Goal: Task Accomplishment & Management: Manage account settings

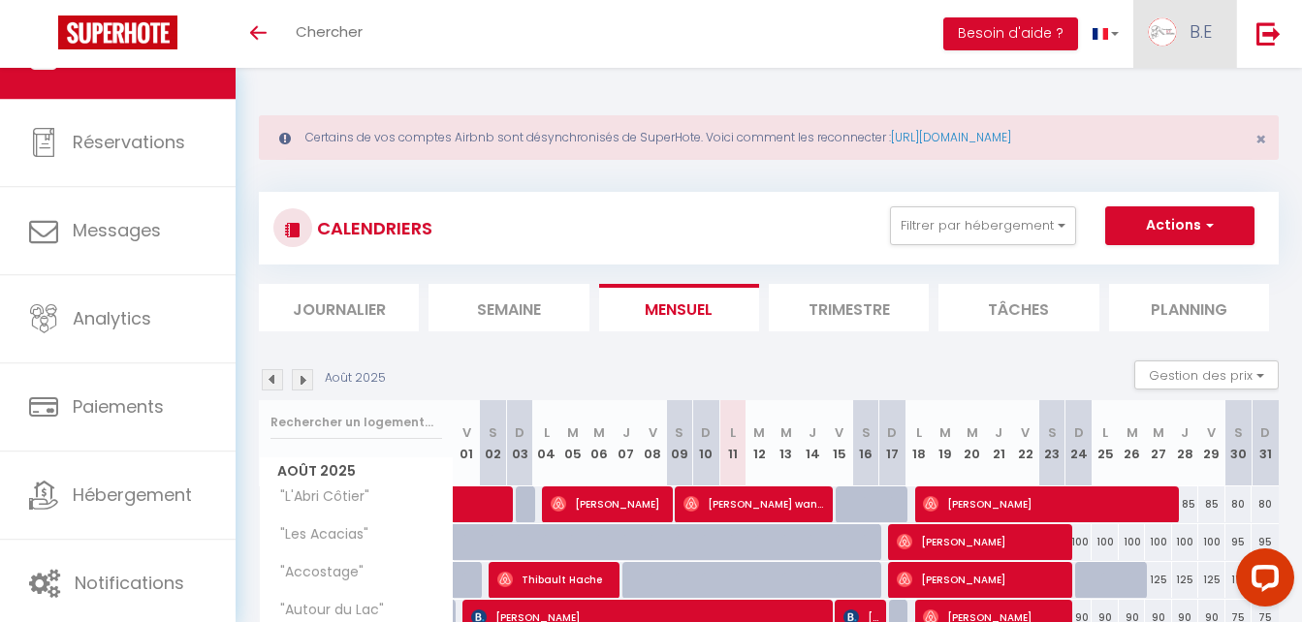
click at [1159, 38] on img at bounding box center [1162, 31] width 29 height 29
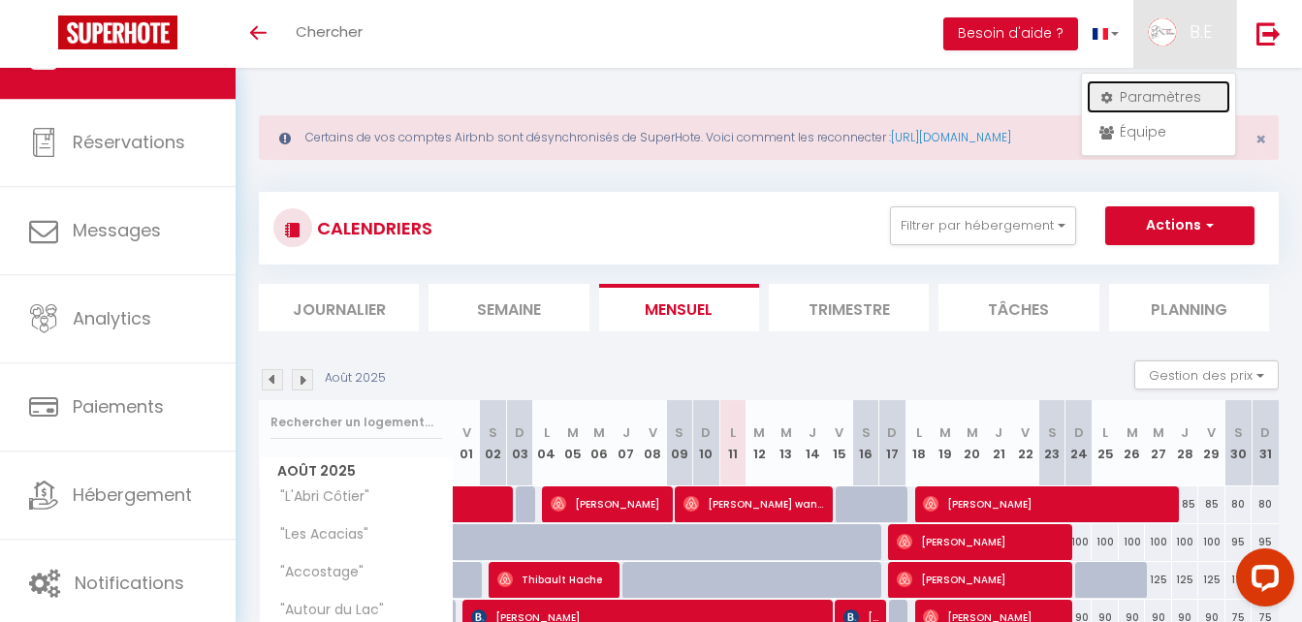
click at [1149, 91] on link "Paramètres" at bounding box center [1158, 96] width 143 height 33
select select "fr"
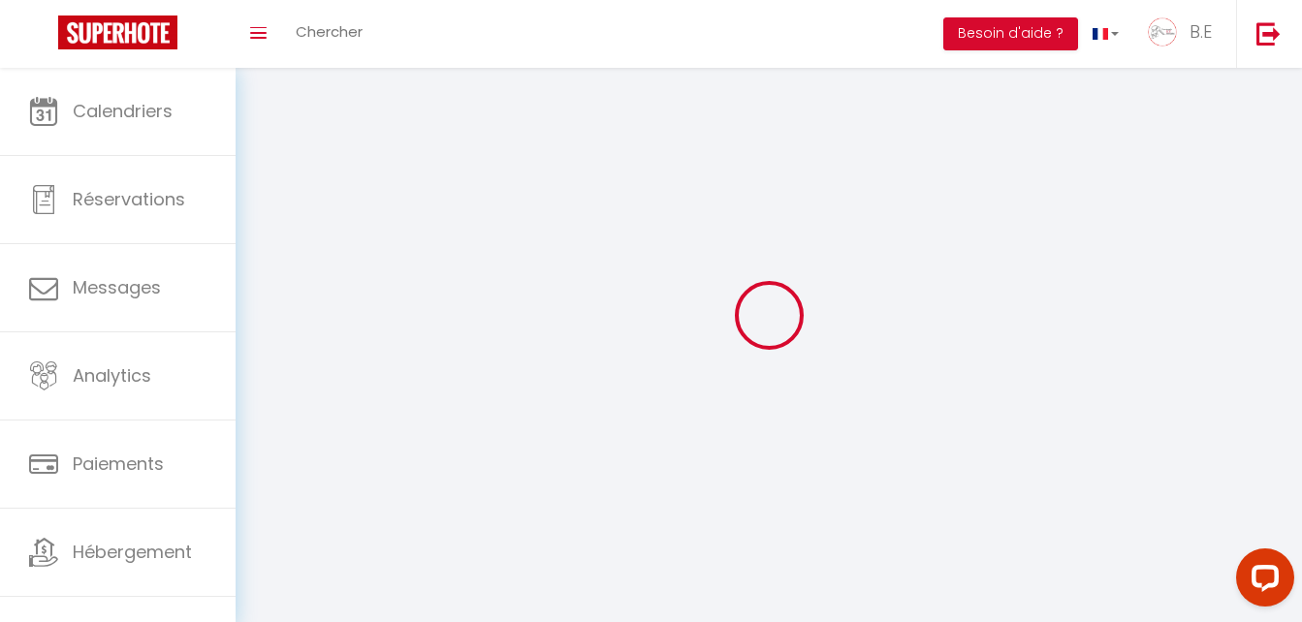
type input "B.E"
type input "IMMOBILIER"
type input "0251965228"
type input "[STREET_ADDRESS]"
type input "85440"
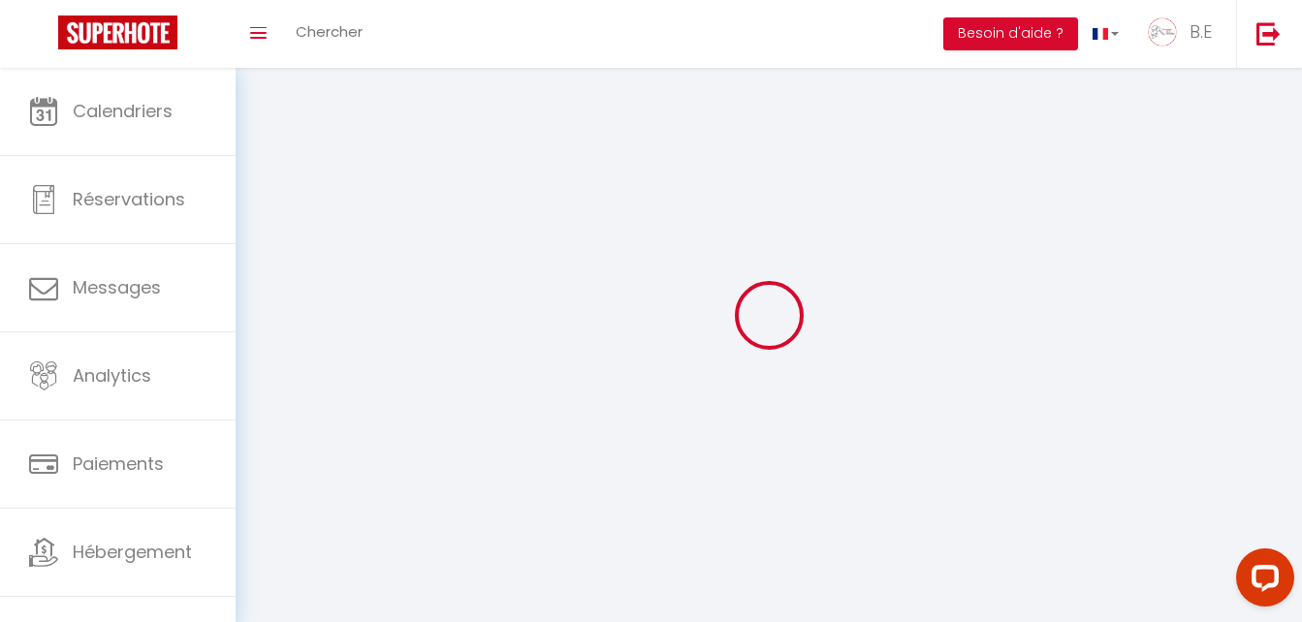
type input "TALMONT ST HILAIRE"
type input "HC36LlWanfyk0U639DdStq64u"
type input "jtj5lnae56voLaxmN2EvEgmEt"
type input "[URL][DOMAIN_NAME]"
select select "28"
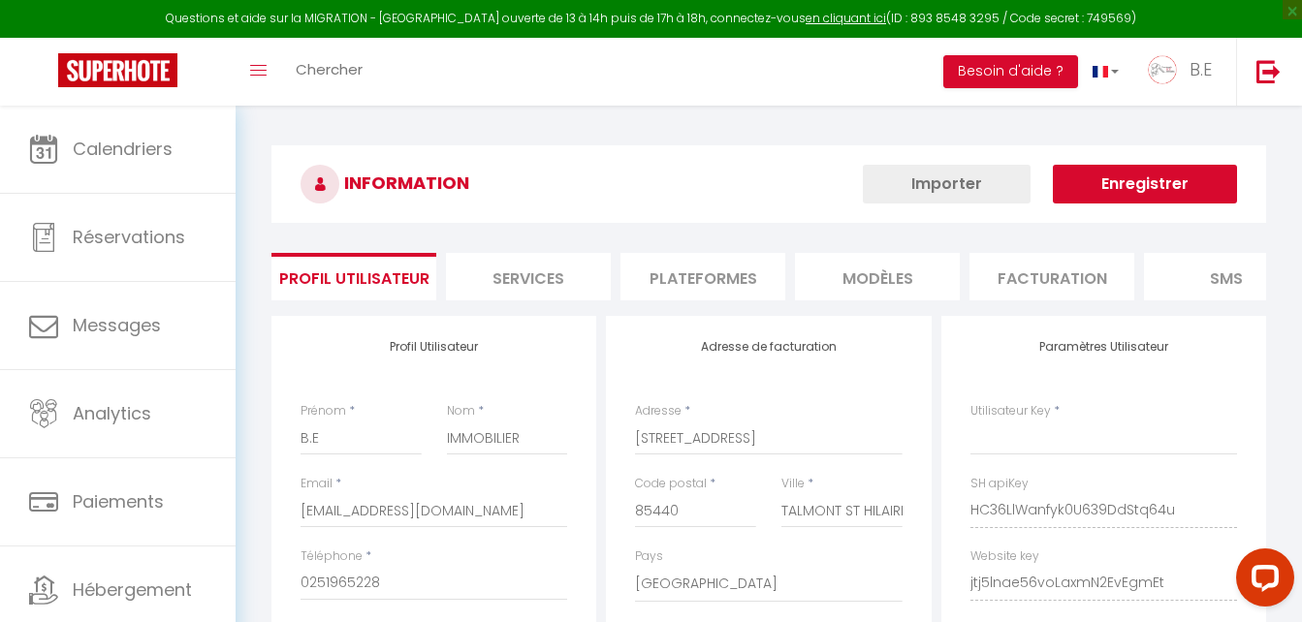
type input "HC36LlWanfyk0U639DdStq64u"
type input "jtj5lnae56voLaxmN2EvEgmEt"
type input "[URL][DOMAIN_NAME]"
select select "fr"
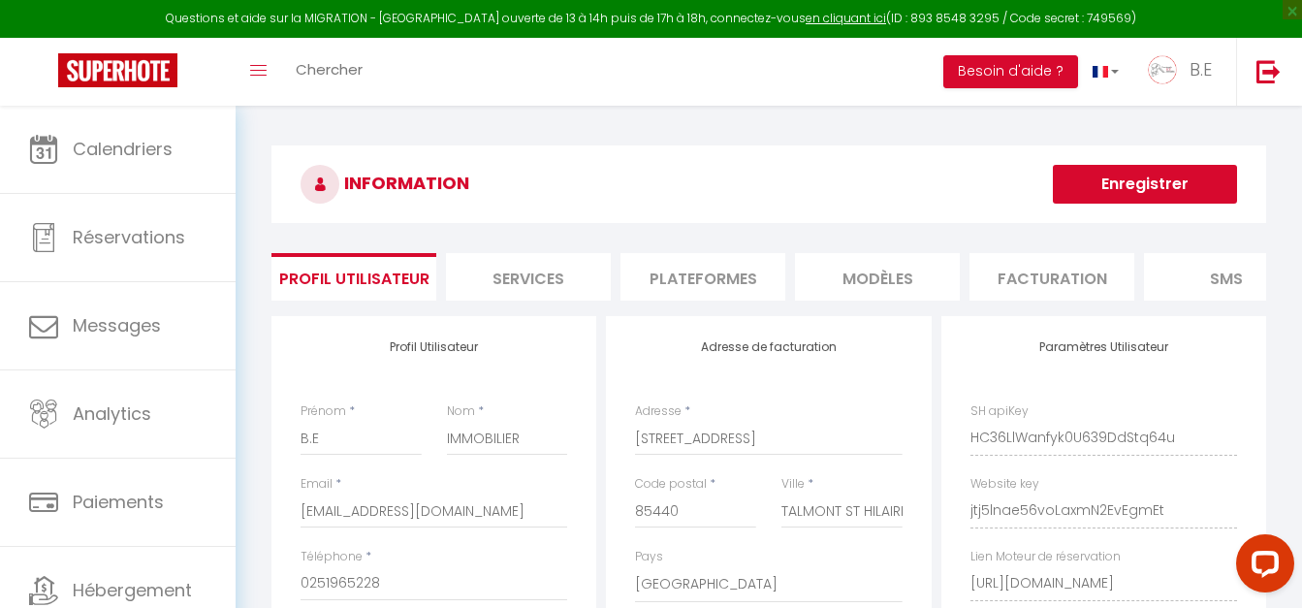
click at [705, 275] on li "Plateformes" at bounding box center [702, 276] width 165 height 47
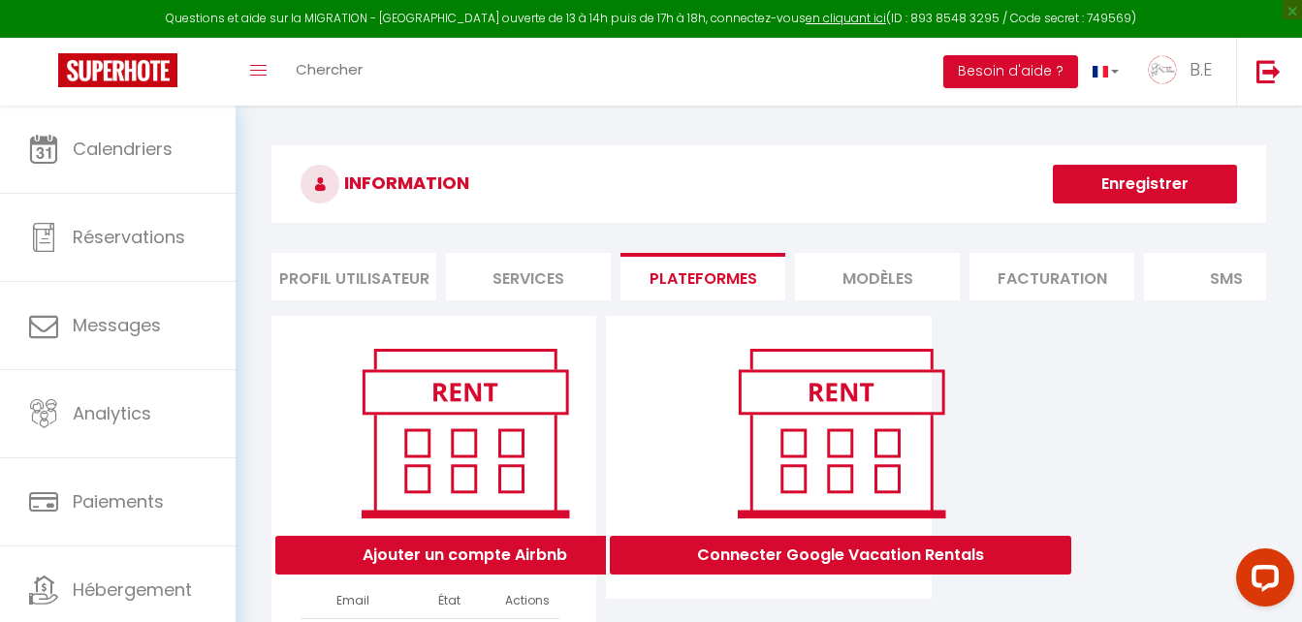
scroll to position [175, 0]
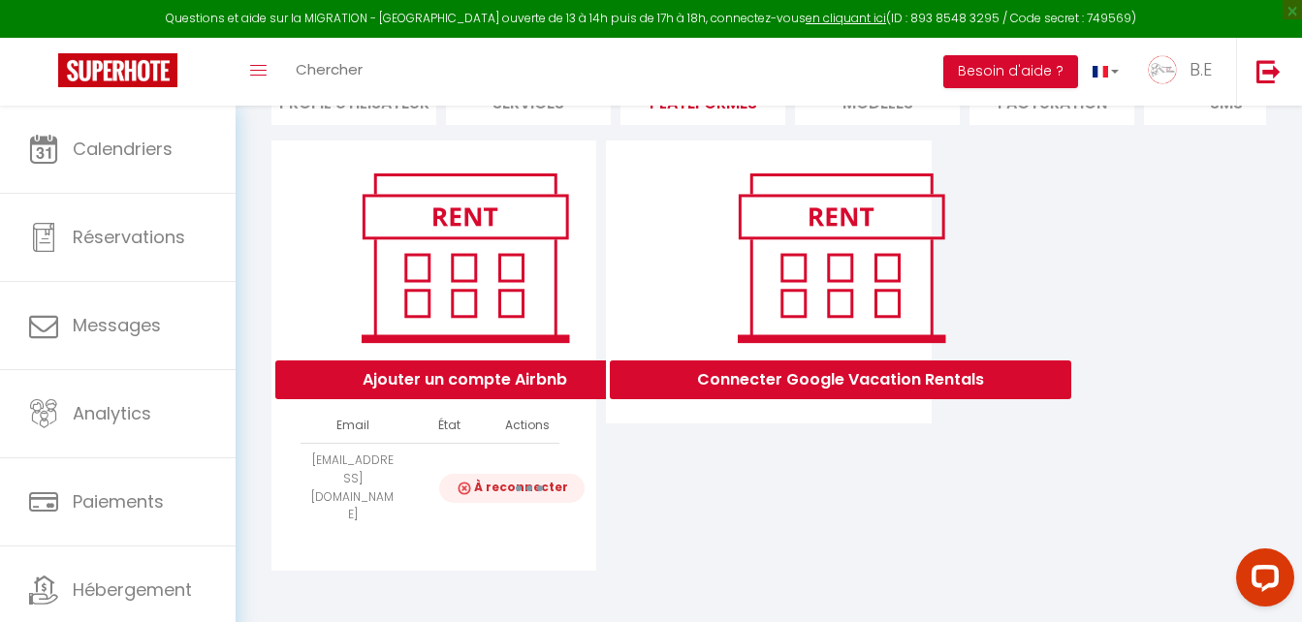
click at [354, 499] on td "[EMAIL_ADDRESS][DOMAIN_NAME]" at bounding box center [352, 487] width 104 height 89
click at [505, 489] on button "button" at bounding box center [529, 488] width 54 height 31
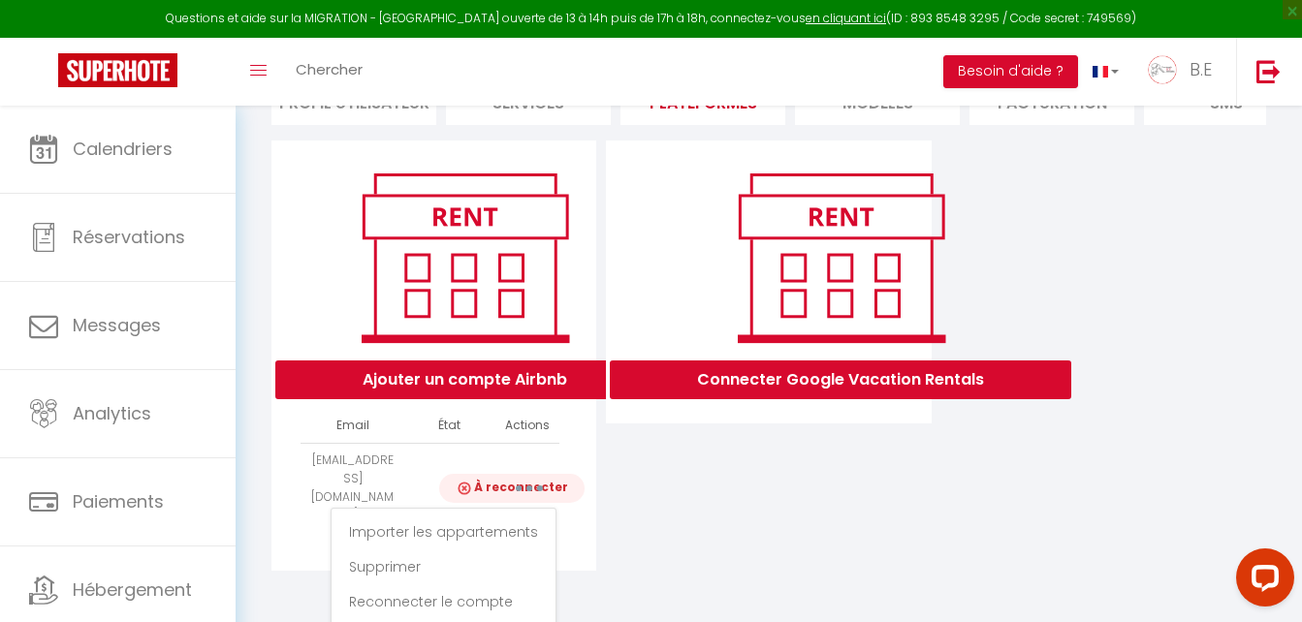
scroll to position [185, 0]
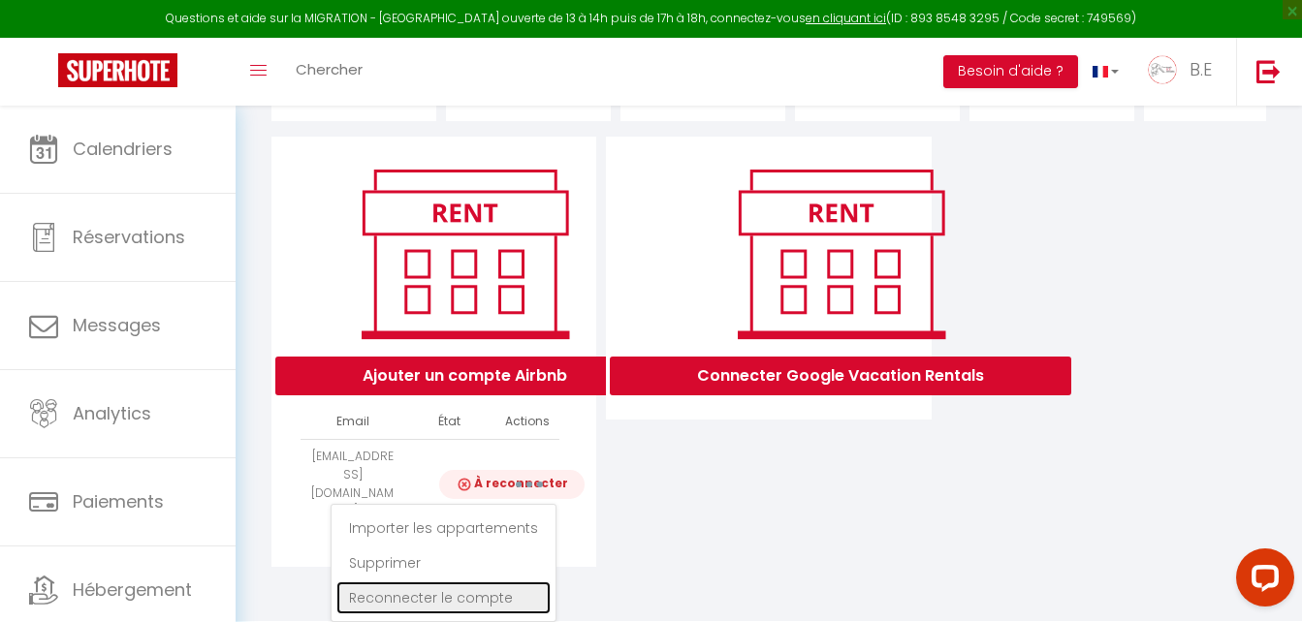
click at [483, 601] on link "Reconnecter le compte" at bounding box center [443, 598] width 214 height 33
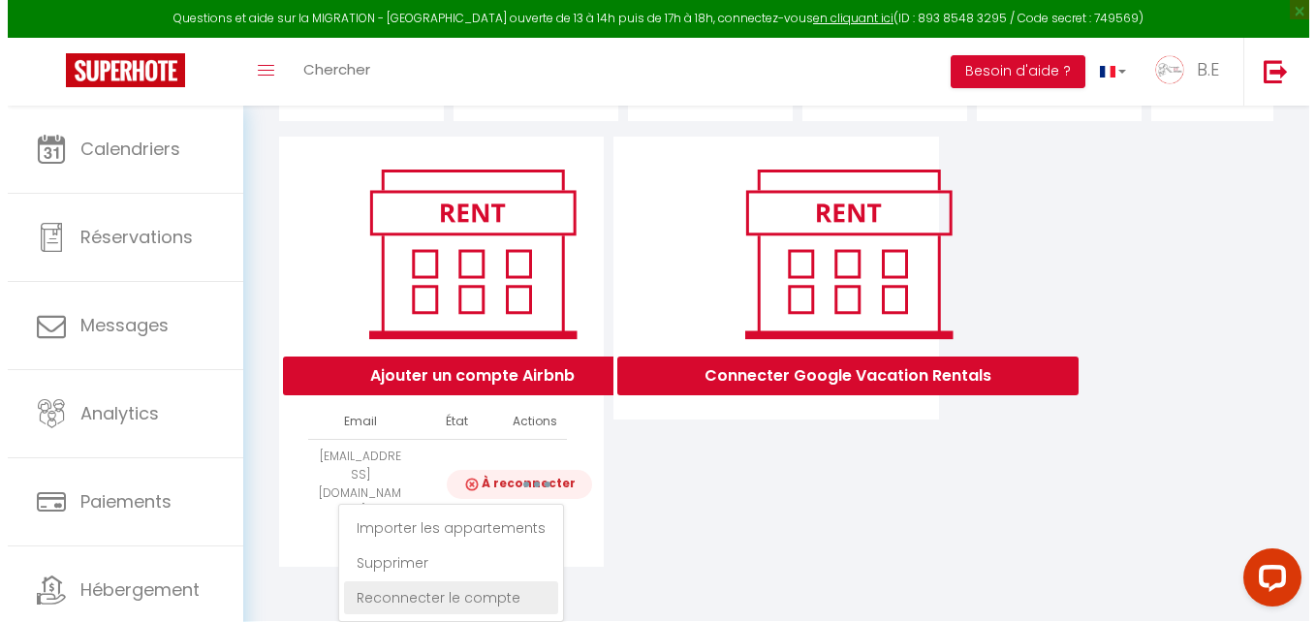
scroll to position [175, 0]
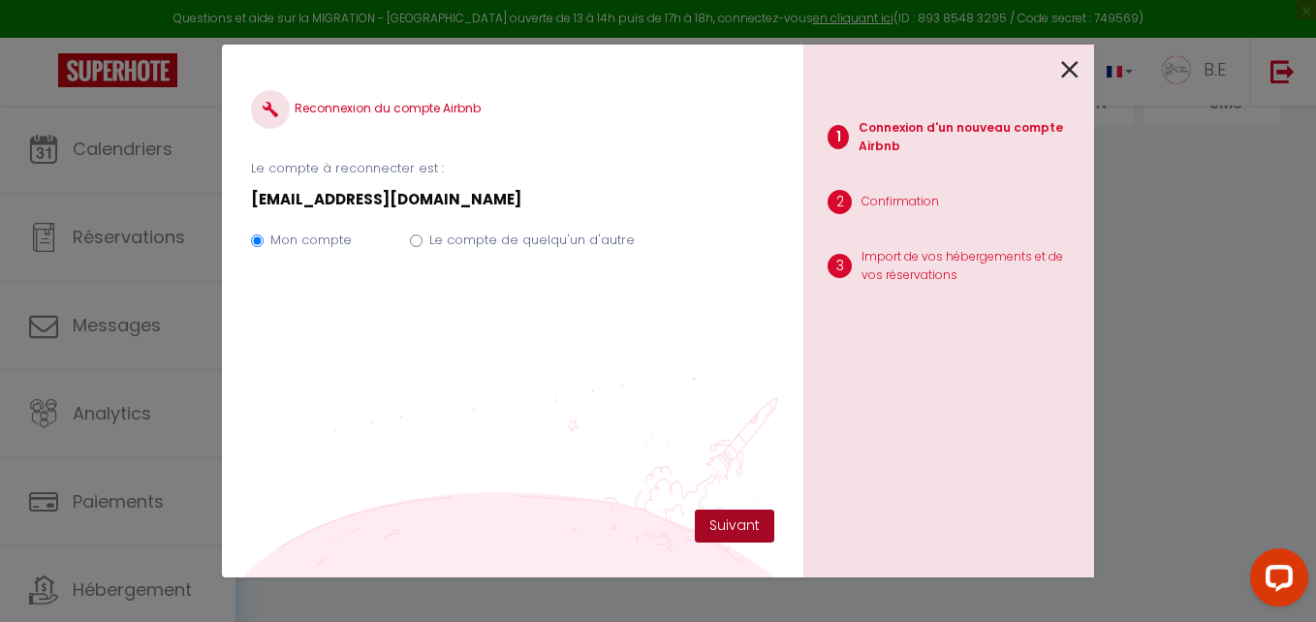
click at [729, 519] on button "Suivant" at bounding box center [734, 526] width 79 height 33
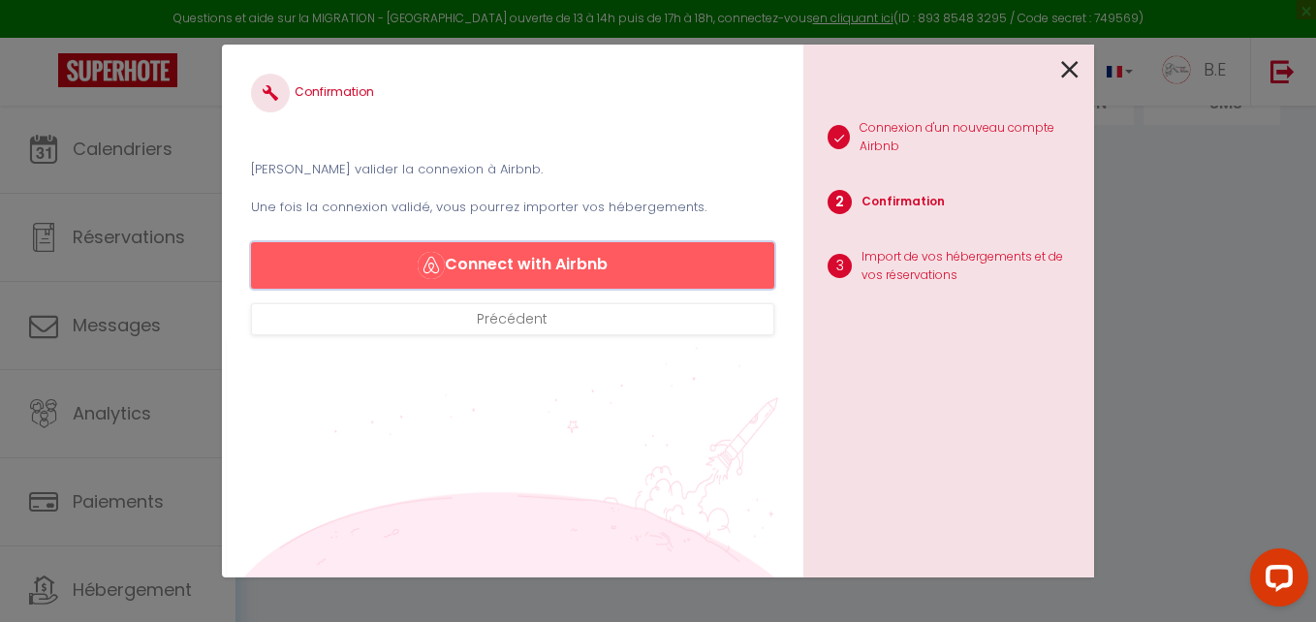
click at [566, 269] on button "Connect with Airbnb" at bounding box center [512, 265] width 523 height 47
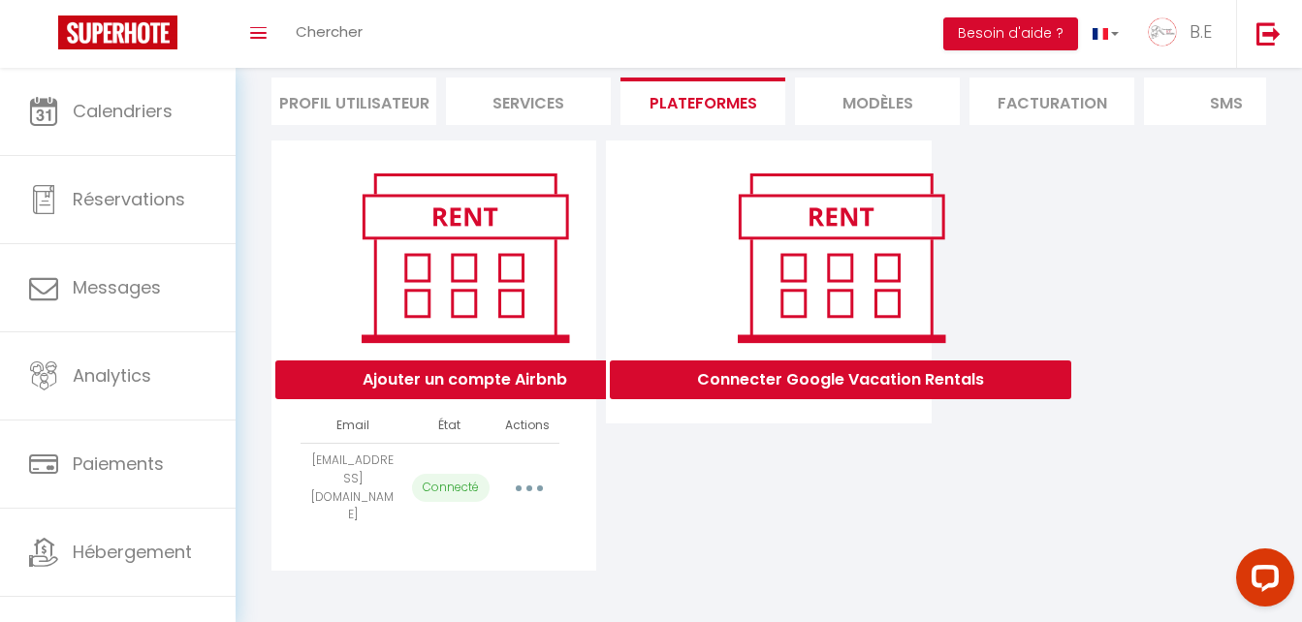
select select "27814"
select select "27858"
select select "28192"
select select "28210"
select select "27597"
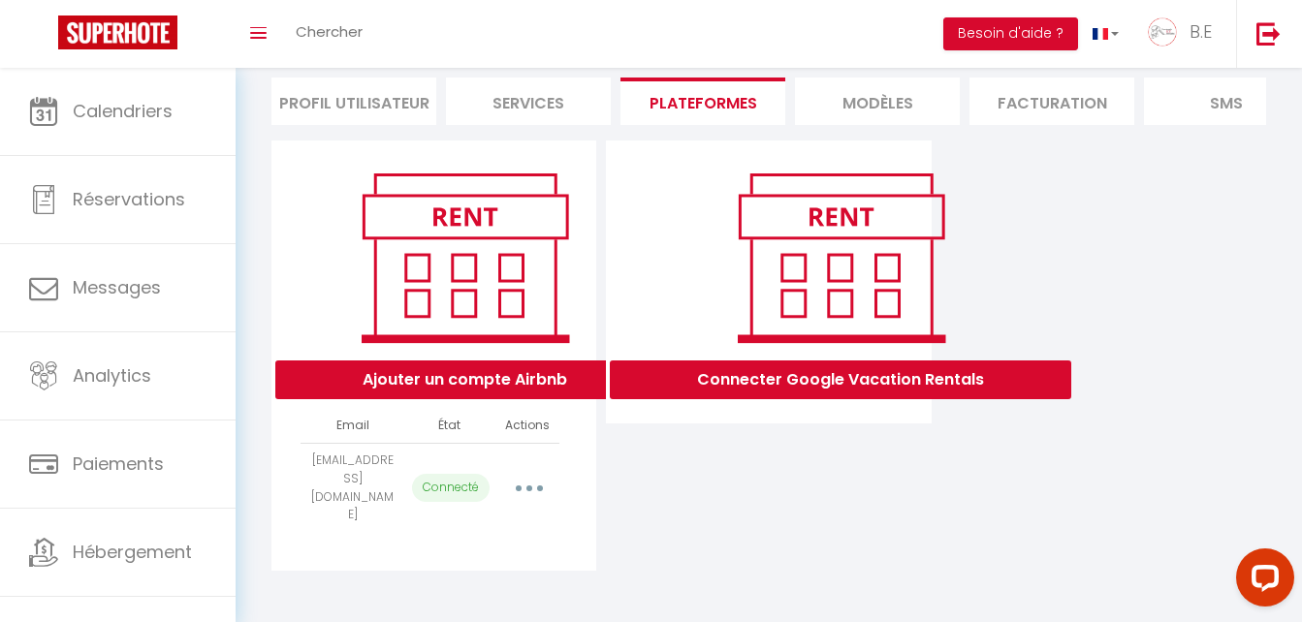
select select "27952"
select select "28172"
select select "28618"
select select "27773"
select select "28613"
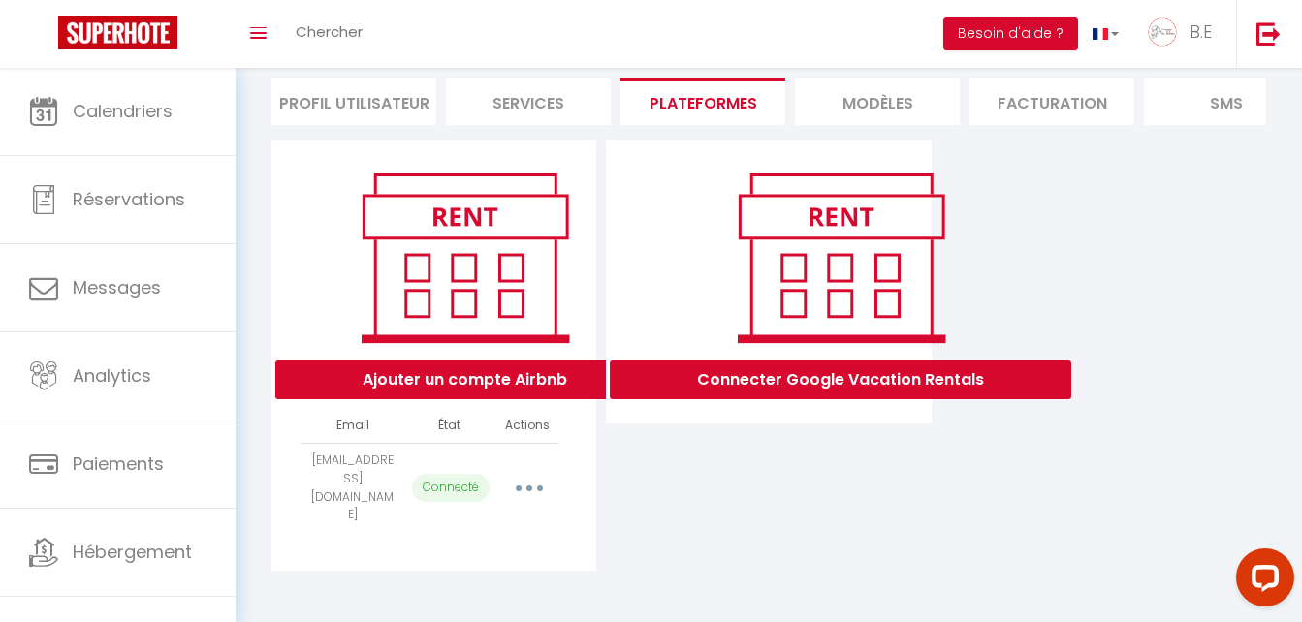
select select "29496"
select select "27850"
select select "28387"
select select "27766"
select select "27793"
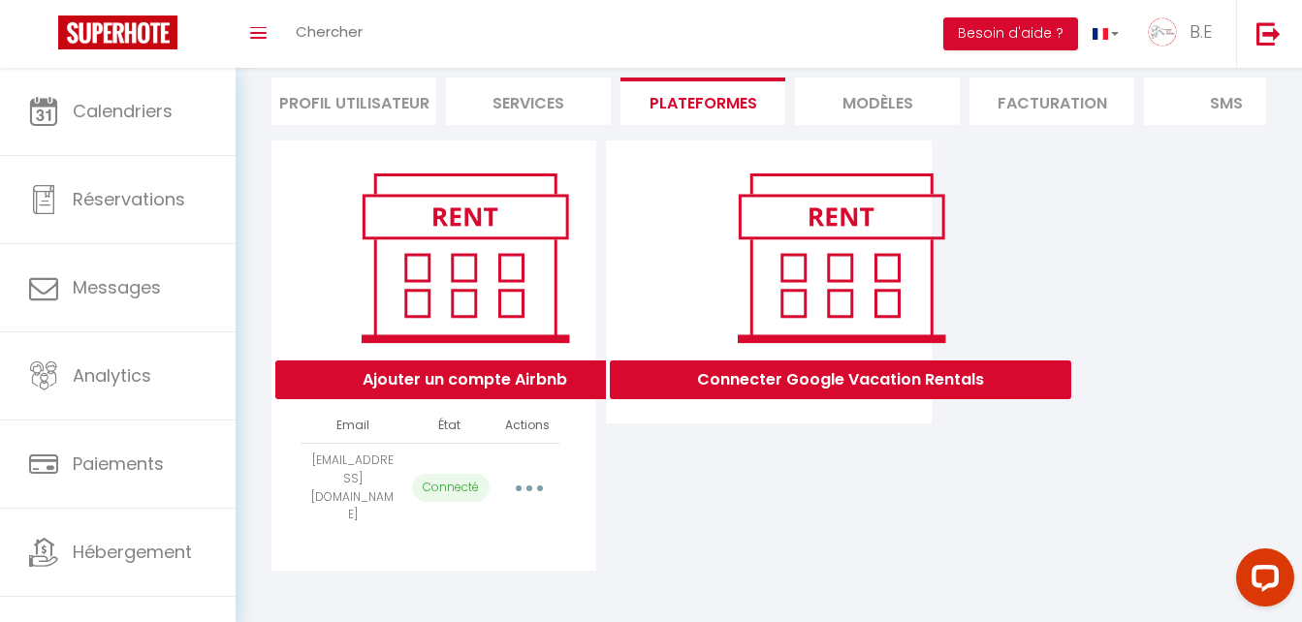
select select "28162"
select select "28171"
select select "28385"
select select "28188"
select select "28661"
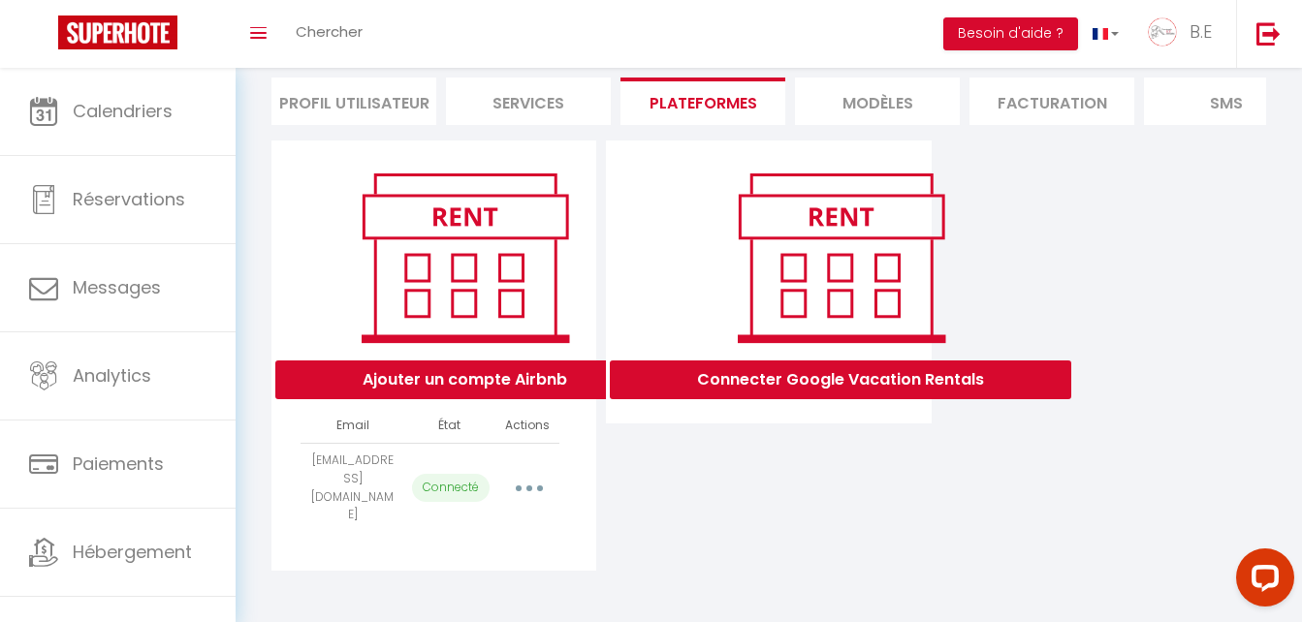
select select "28750"
select select "29370"
select select "30946"
select select "30845"
select select "31300"
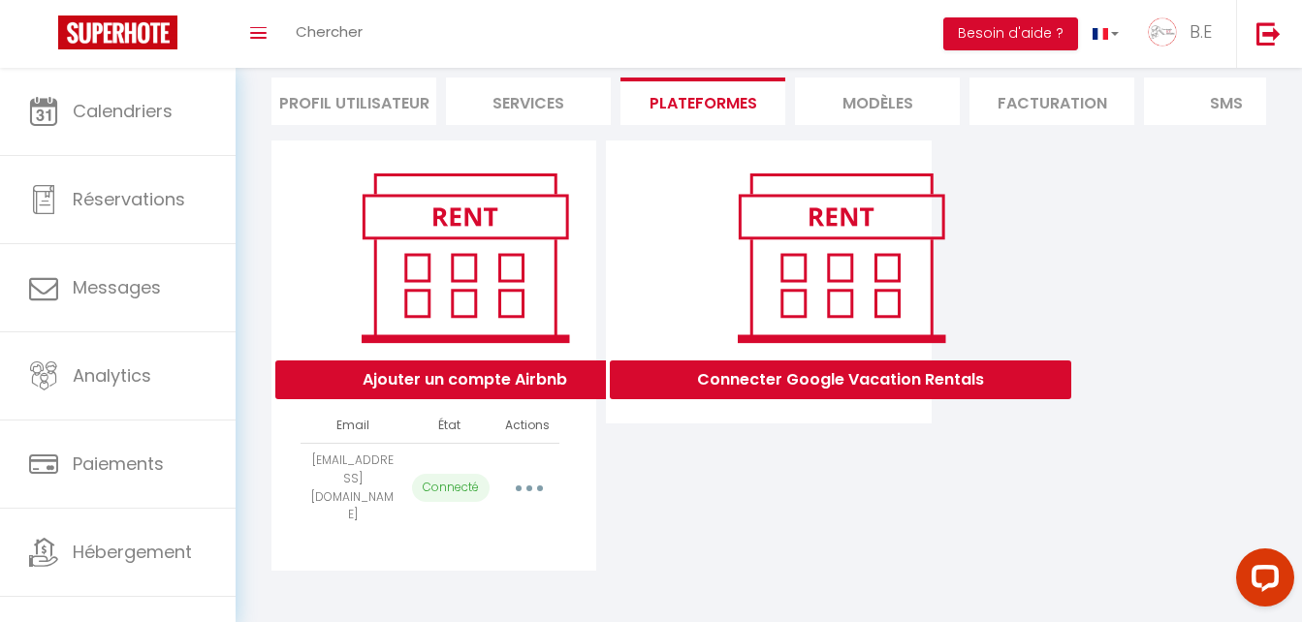
select select "31543"
select select "31612"
select select "31730"
select select "32037"
select select "31732"
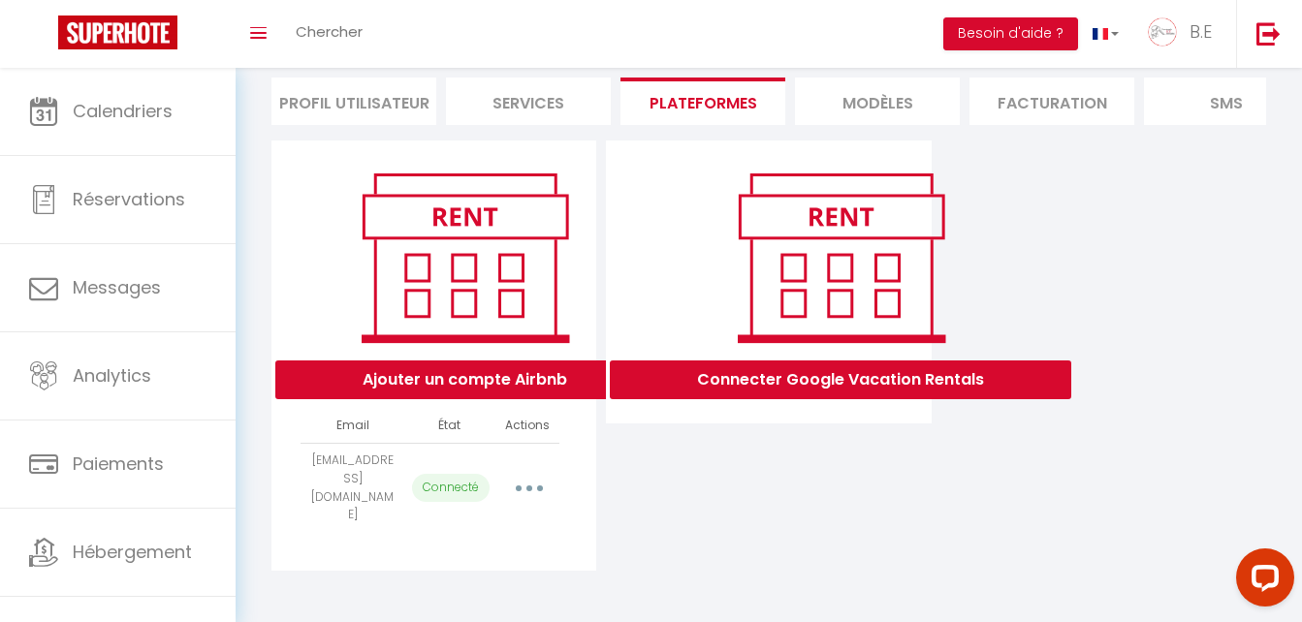
select select "33672"
select select "34079"
select select "35949"
select select "35948"
select select "35950"
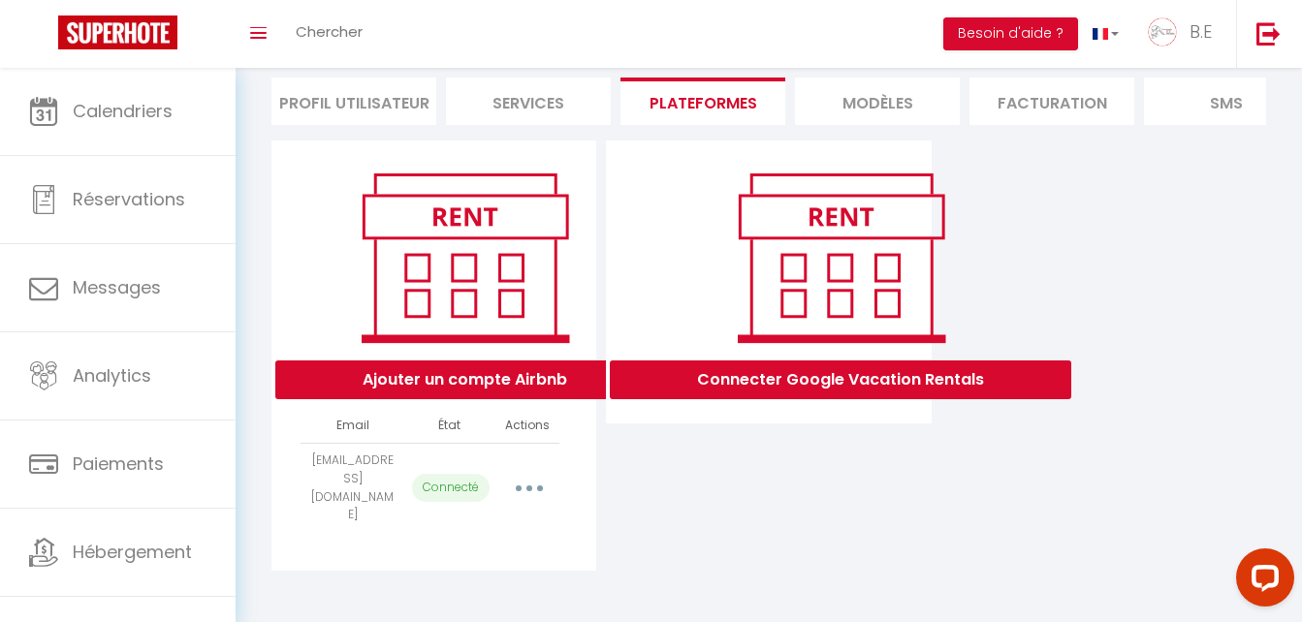
select select "37398"
select select "37400"
select select "37399"
select select "37401"
select select "41120"
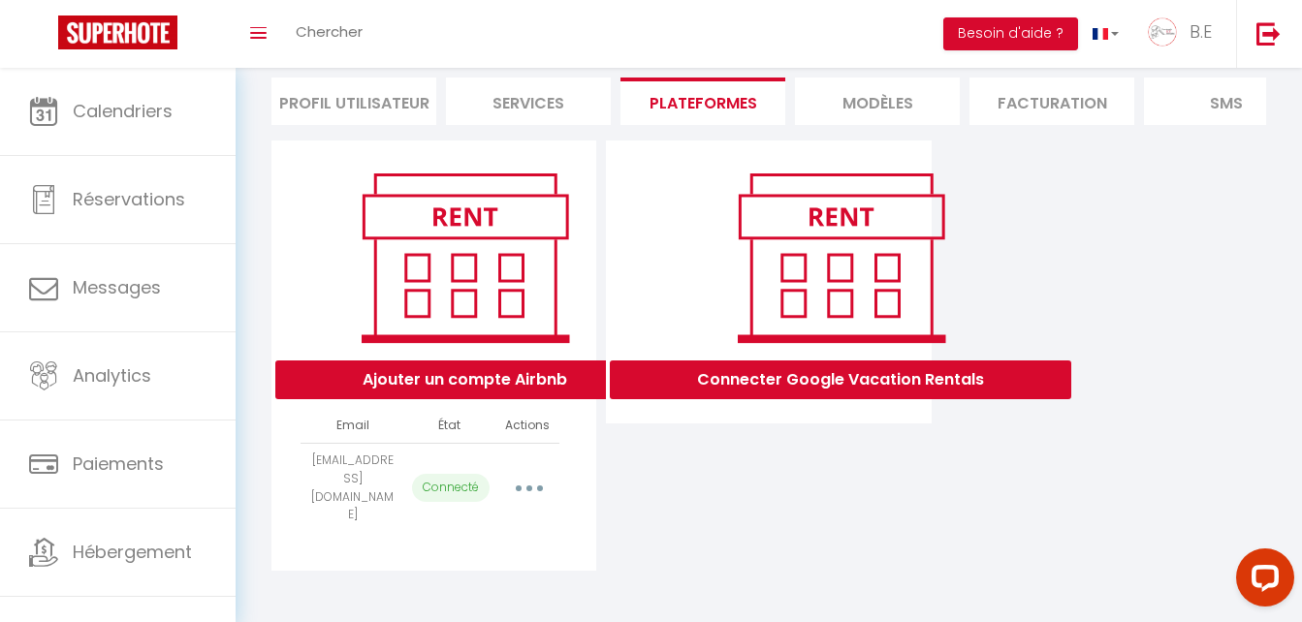
select select "44347"
select select "45795"
select select "50629"
select select "51567"
select select "51565"
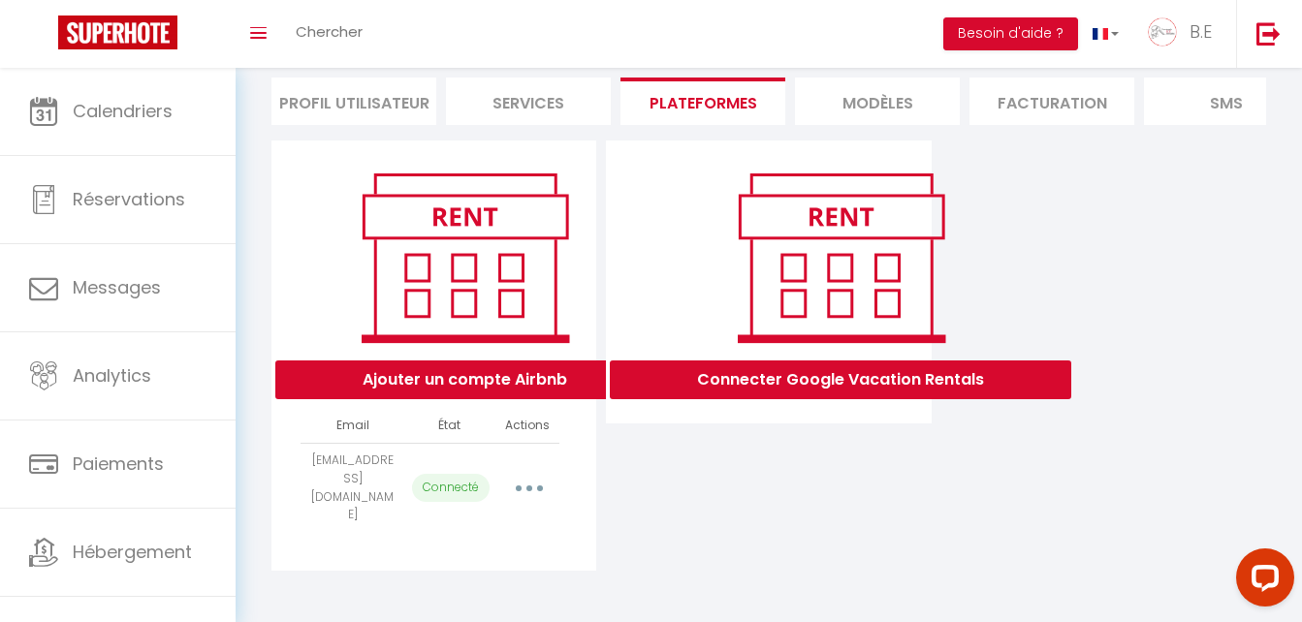
select select "51566"
select select "51564"
select select "51978"
select select "57432"
select select "56868"
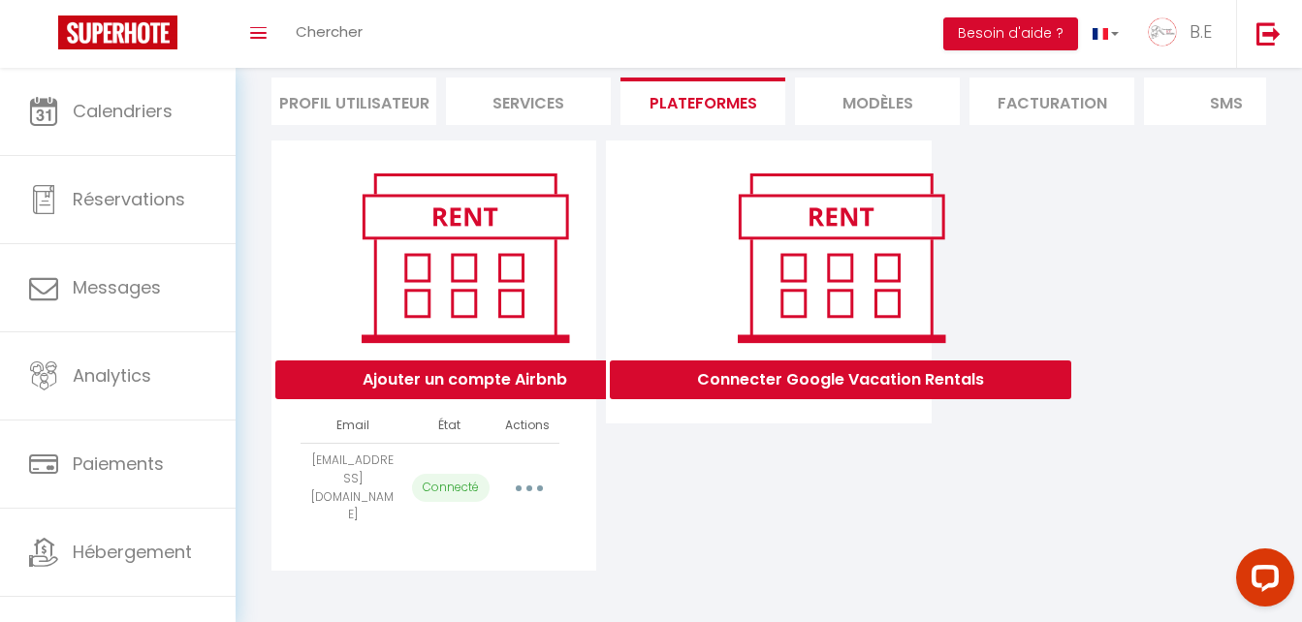
select select "56869"
select select "57512"
select select "56878"
select select "57519"
select select "57521"
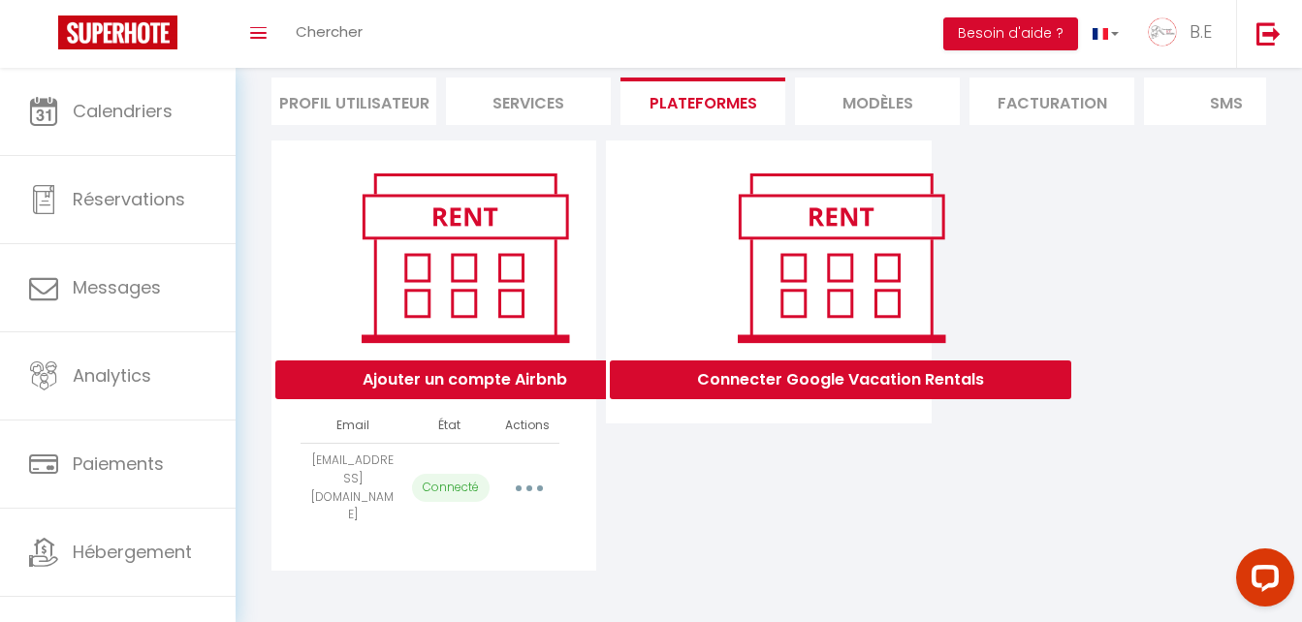
select select "60096"
select select "60094"
select select "60092"
select select "60469"
select select "60468"
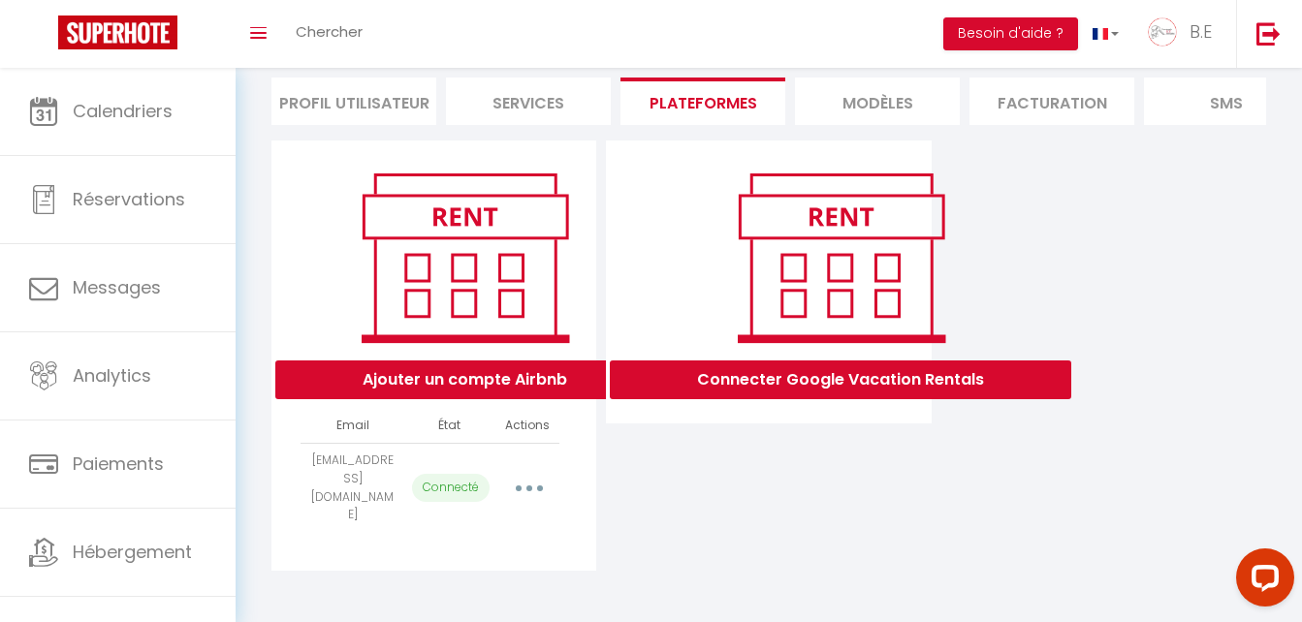
select select "60647"
select select "62790"
select select "62858"
select select "64014"
select select "64095"
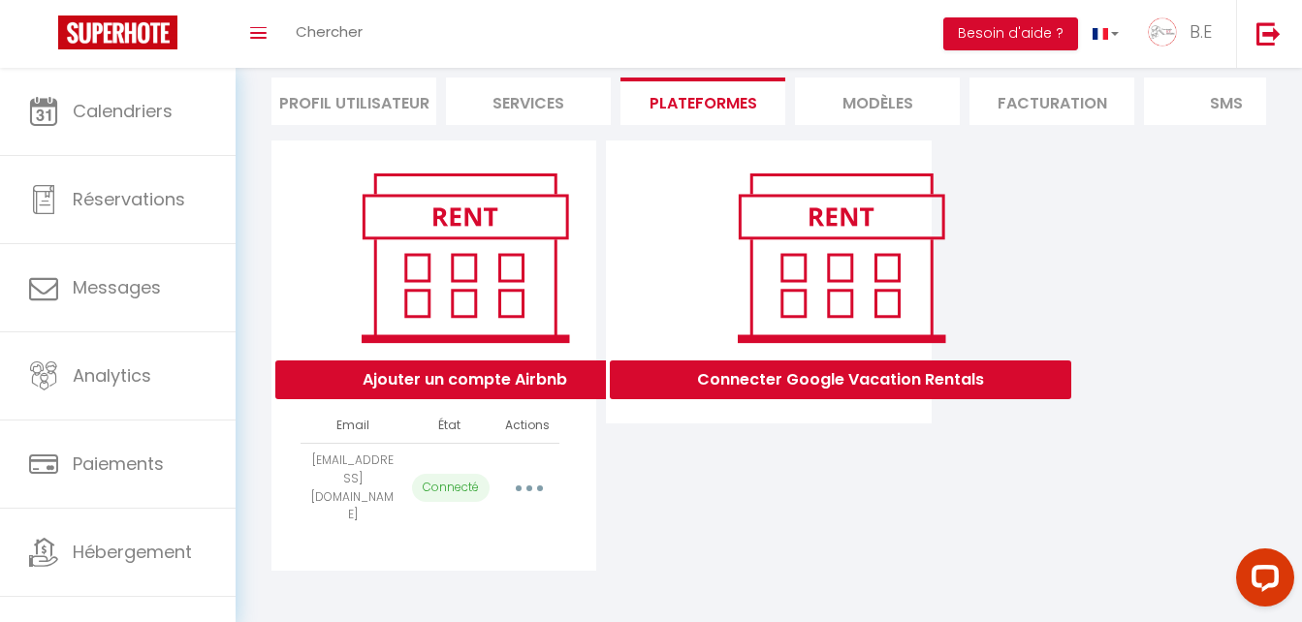
select select "64198"
select select "65811"
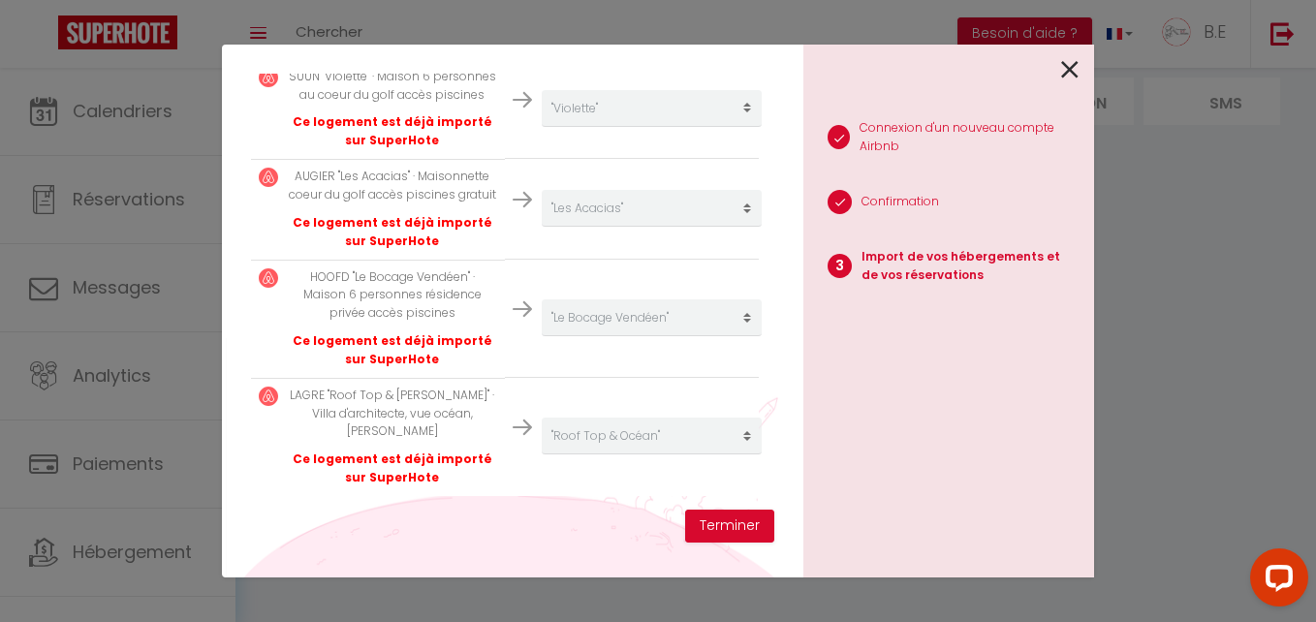
scroll to position [7822, 0]
click at [726, 521] on button "Terminer" at bounding box center [729, 526] width 89 height 33
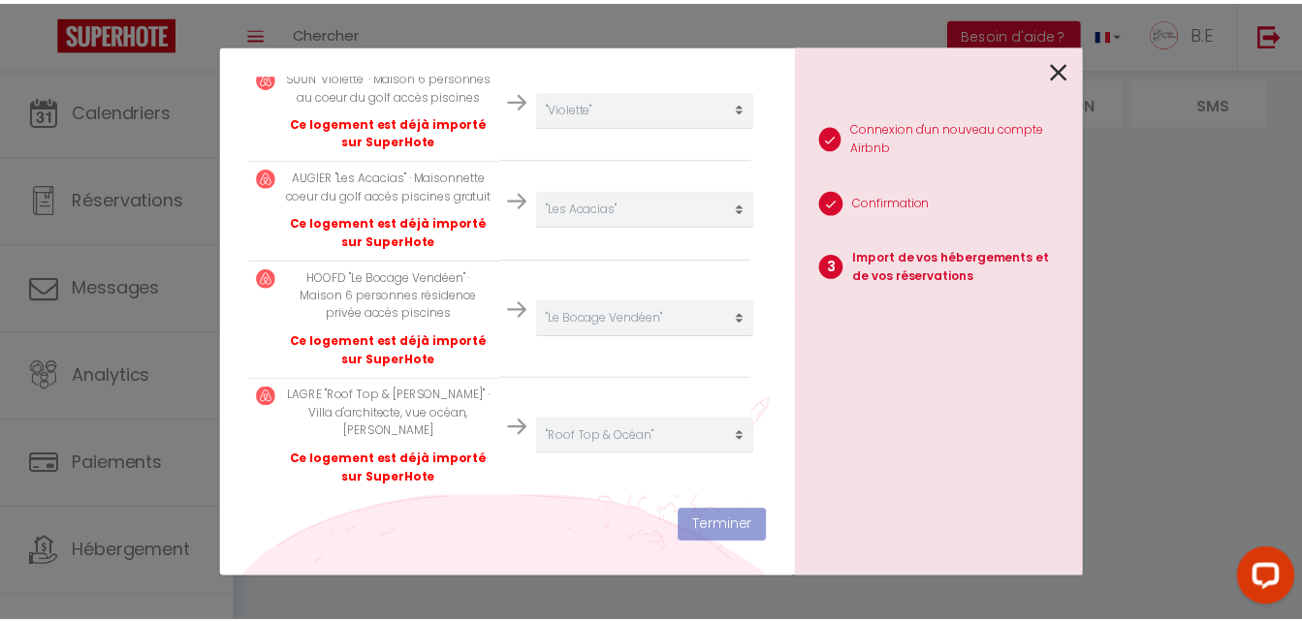
scroll to position [7870, 0]
